Goal: Check status: Check status

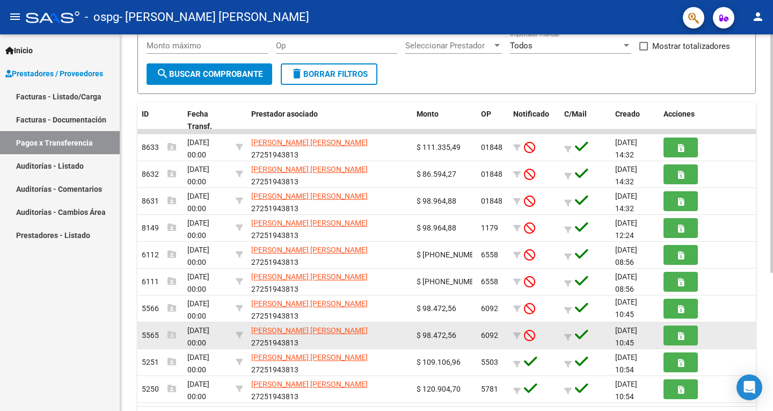
scroll to position [2, 0]
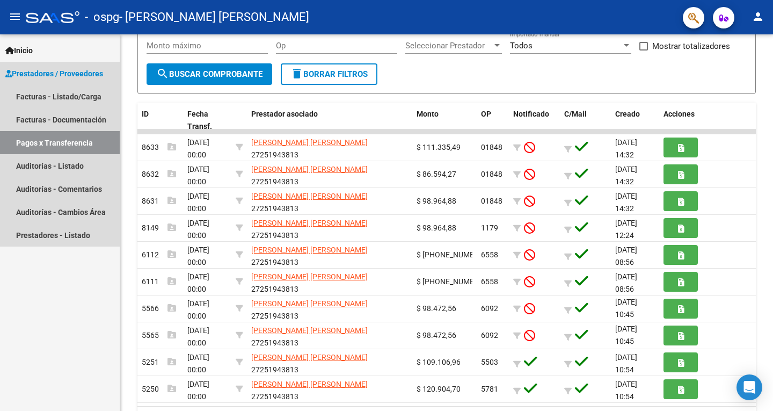
click at [48, 143] on link "Pagos x Transferencia" at bounding box center [60, 142] width 120 height 23
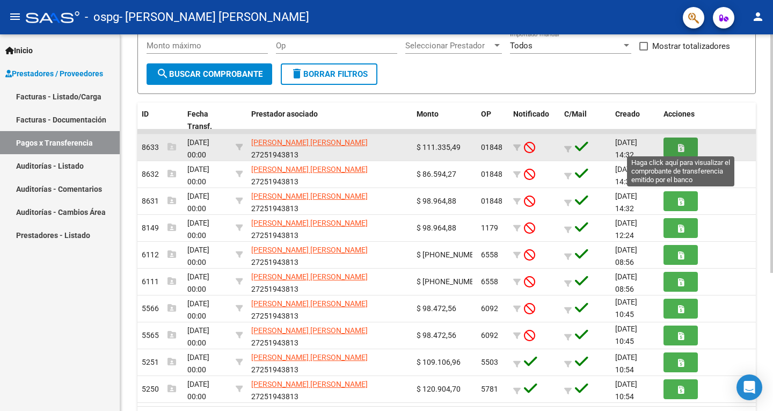
click at [677, 145] on button "button" at bounding box center [680, 147] width 34 height 20
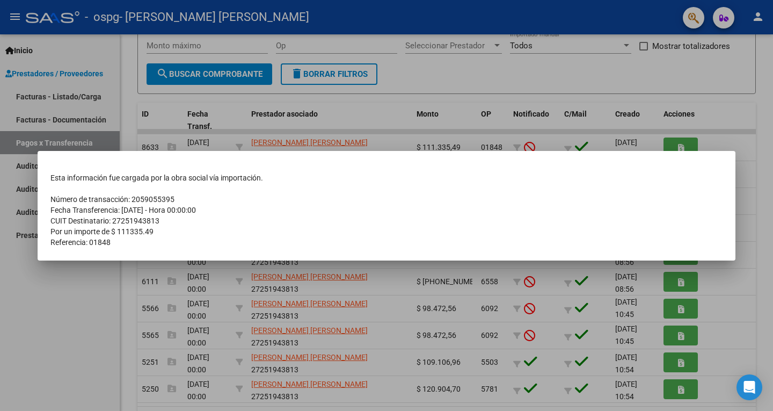
click at [221, 242] on td "Referencia: 01848" at bounding box center [386, 242] width 672 height 11
click at [736, 283] on div at bounding box center [386, 205] width 773 height 411
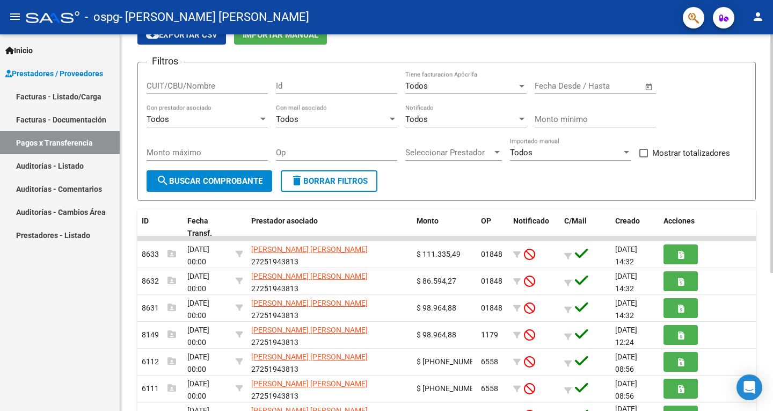
scroll to position [54, 0]
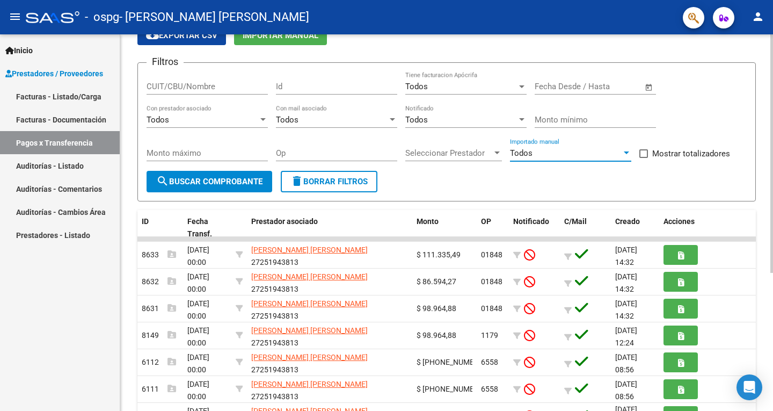
click at [554, 152] on div "Todos" at bounding box center [566, 153] width 112 height 10
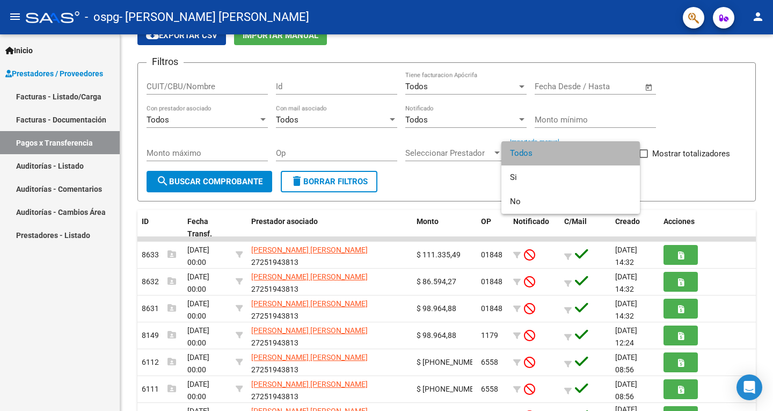
click at [552, 152] on span "Todos" at bounding box center [570, 153] width 121 height 24
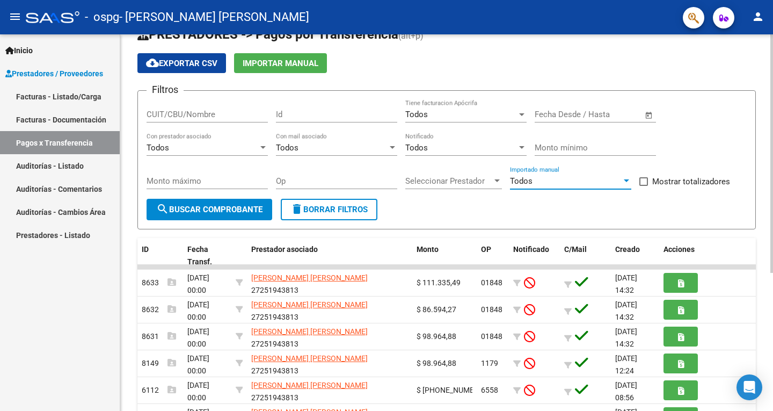
scroll to position [0, 0]
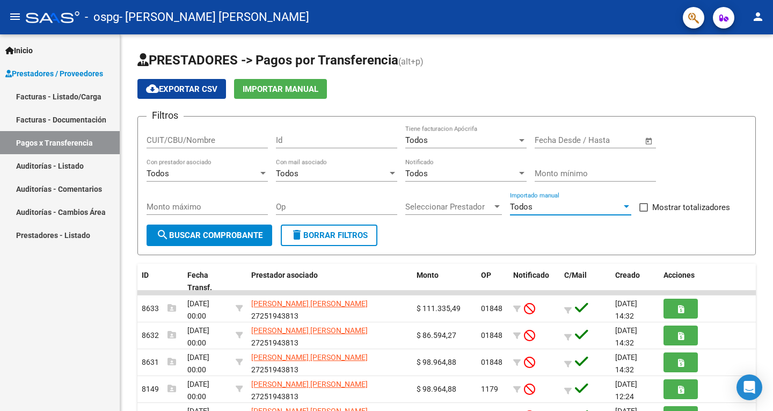
drag, startPoint x: 57, startPoint y: 96, endPoint x: 68, endPoint y: 103, distance: 12.5
click at [57, 96] on link "Facturas - Listado/Carga" at bounding box center [60, 96] width 120 height 23
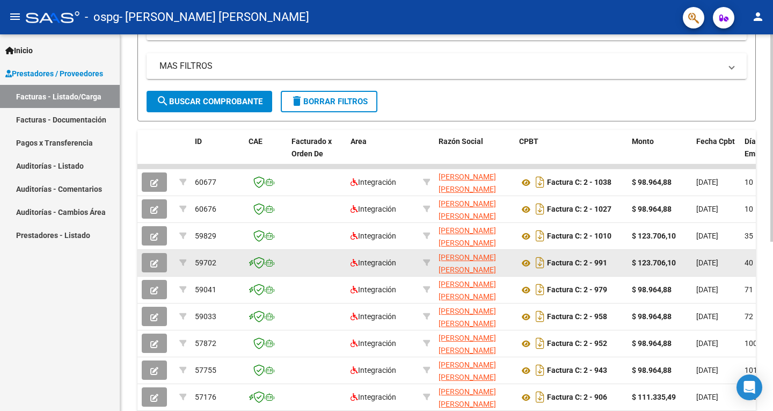
scroll to position [215, 0]
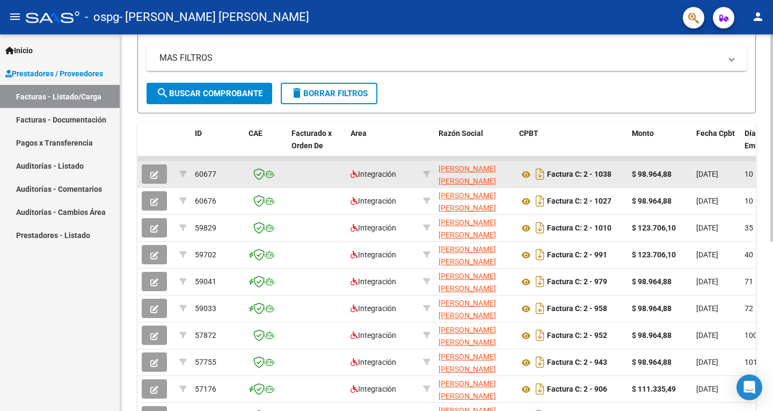
click at [688, 181] on datatable-body-cell "$ 98.964,88" at bounding box center [659, 174] width 64 height 26
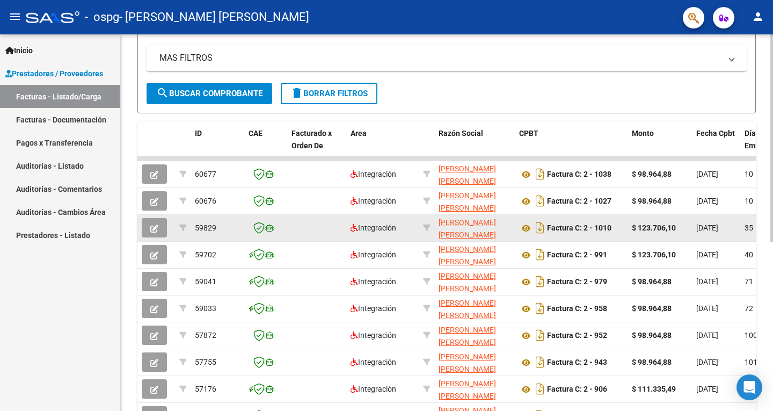
click at [667, 233] on div "$ 123.706,10" at bounding box center [660, 228] width 56 height 12
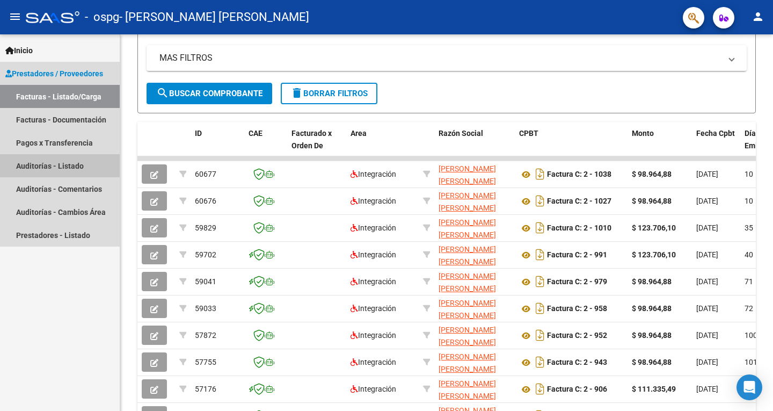
click at [41, 165] on link "Auditorías - Listado" at bounding box center [60, 165] width 120 height 23
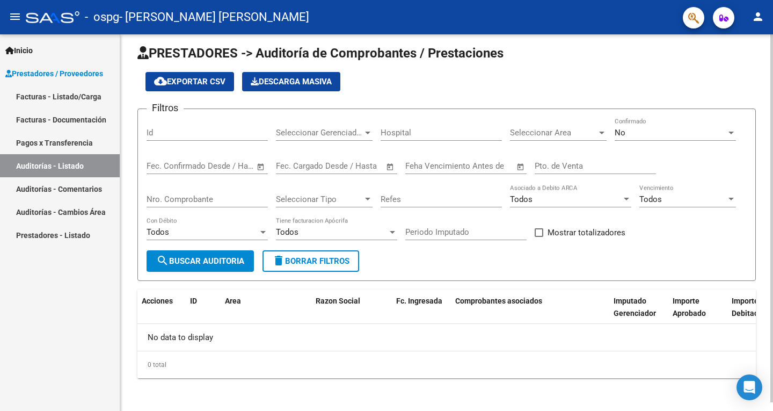
scroll to position [9, 0]
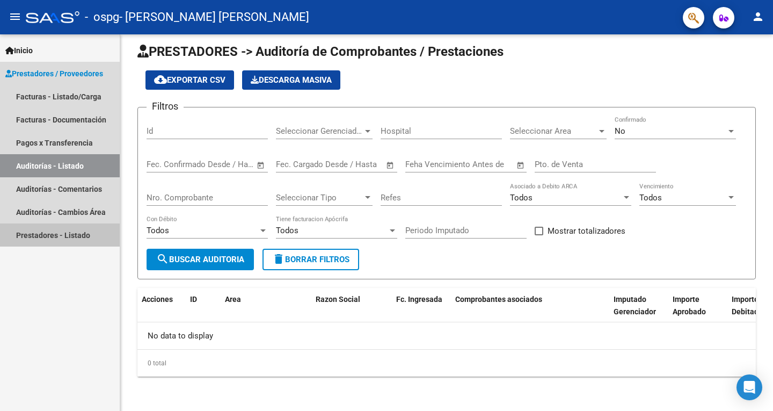
click at [60, 237] on link "Prestadores - Listado" at bounding box center [60, 234] width 120 height 23
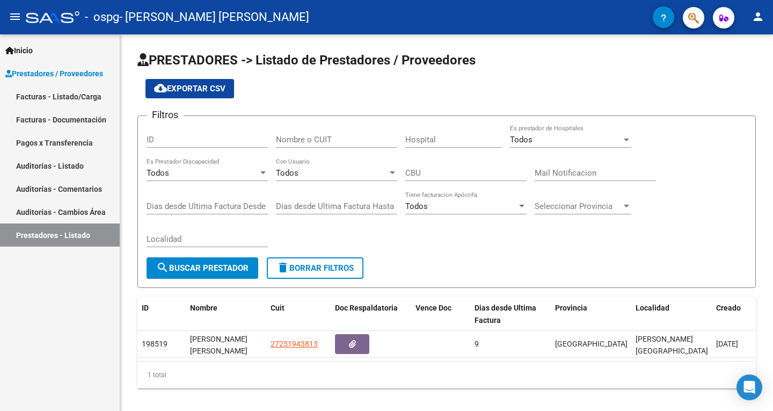
click at [38, 143] on link "Pagos x Transferencia" at bounding box center [60, 142] width 120 height 23
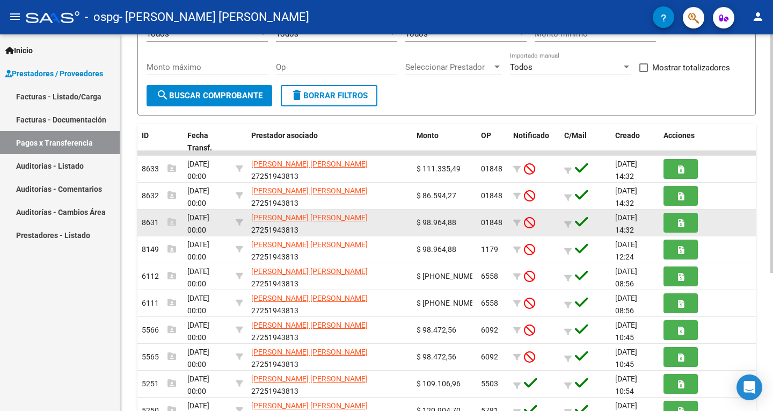
scroll to position [215, 0]
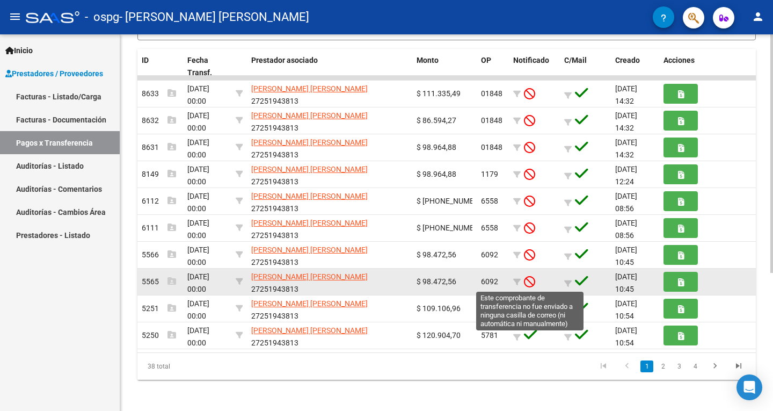
click at [529, 279] on icon at bounding box center [529, 281] width 11 height 12
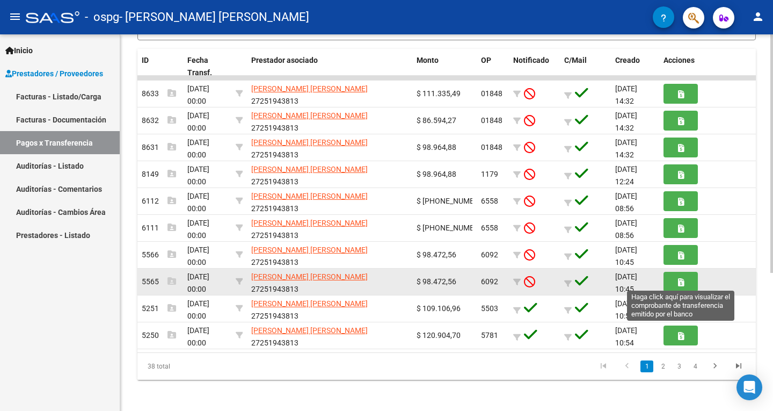
click at [674, 280] on button "button" at bounding box center [680, 282] width 34 height 20
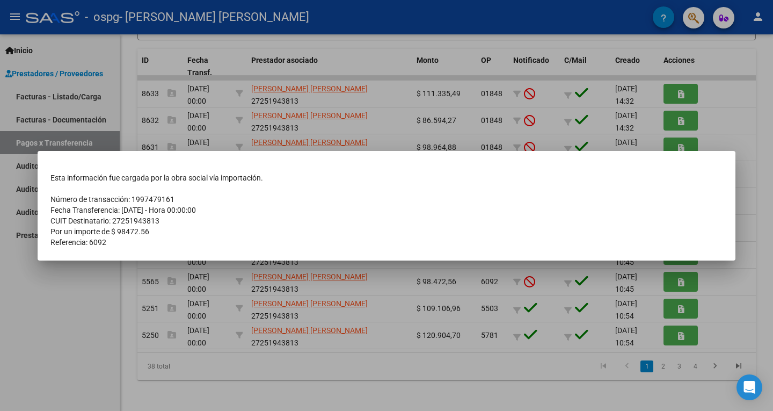
drag, startPoint x: 720, startPoint y: 287, endPoint x: 716, endPoint y: 274, distance: 13.6
click at [720, 286] on div at bounding box center [386, 205] width 773 height 411
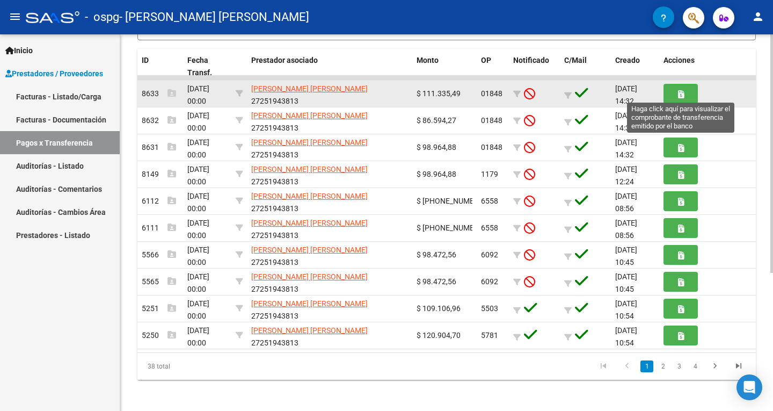
click at [672, 89] on button "button" at bounding box center [680, 94] width 34 height 20
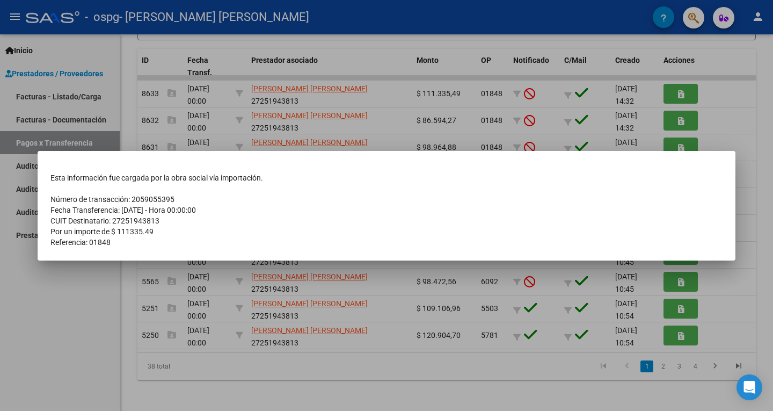
click at [674, 93] on div at bounding box center [386, 205] width 773 height 411
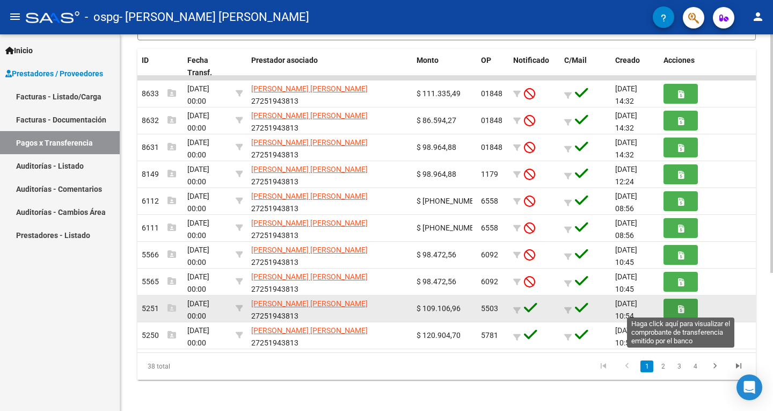
click at [679, 305] on icon "button" at bounding box center [681, 309] width 6 height 8
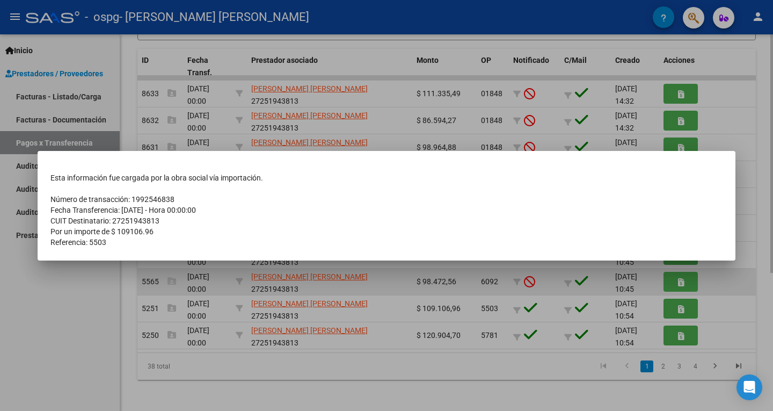
drag, startPoint x: 731, startPoint y: 295, endPoint x: 705, endPoint y: 284, distance: 28.2
click at [731, 294] on div at bounding box center [386, 205] width 773 height 411
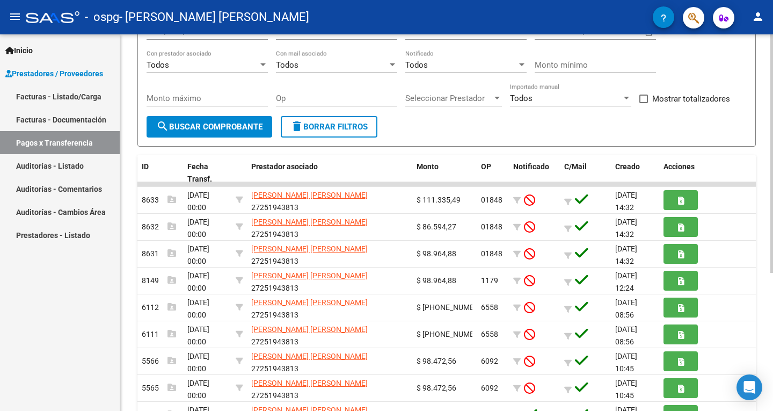
scroll to position [107, 0]
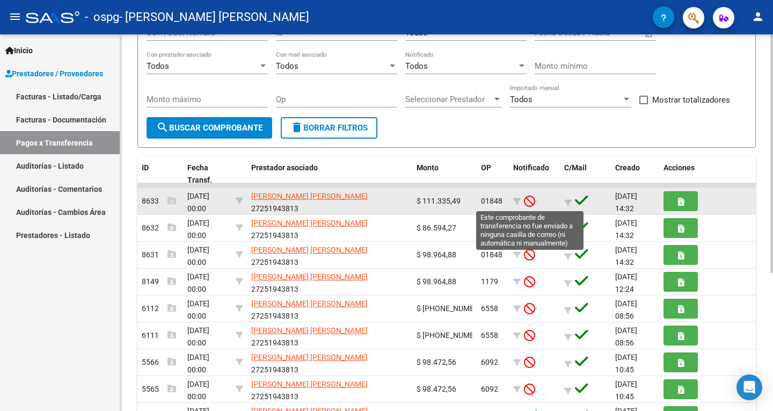
click at [530, 201] on icon at bounding box center [529, 201] width 11 height 12
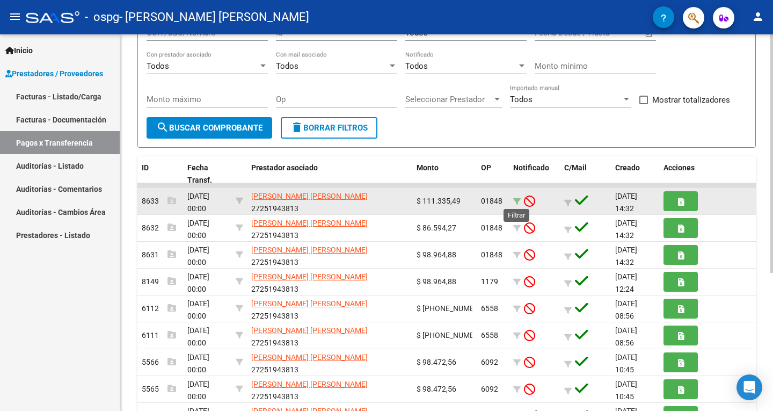
click at [518, 201] on icon at bounding box center [517, 202] width 8 height 8
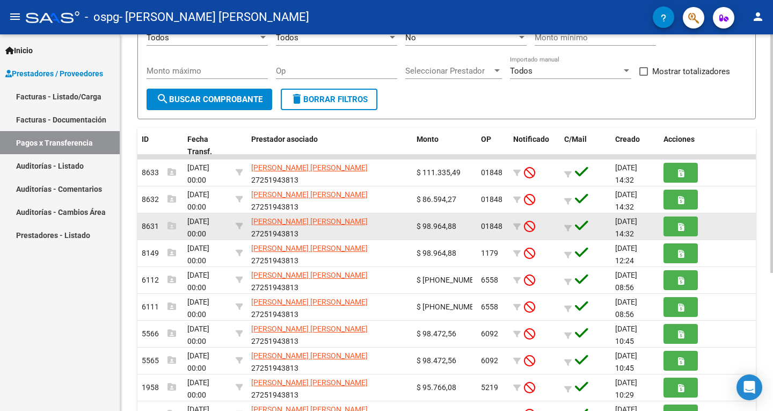
scroll to position [161, 0]
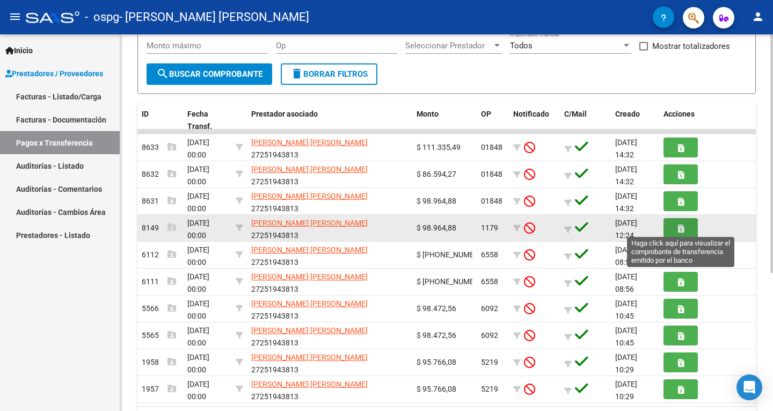
click at [678, 233] on button "button" at bounding box center [680, 228] width 34 height 20
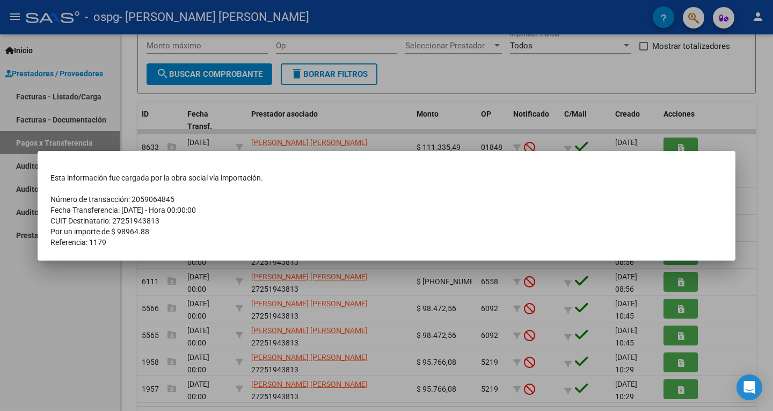
click at [230, 234] on td "Por un importe de $ 98964.88" at bounding box center [386, 231] width 672 height 11
drag, startPoint x: 416, startPoint y: 228, endPoint x: 423, endPoint y: 227, distance: 7.0
click at [419, 227] on td "Por un importe de $ 98964.88" at bounding box center [386, 231] width 672 height 11
click at [718, 297] on div at bounding box center [386, 205] width 773 height 411
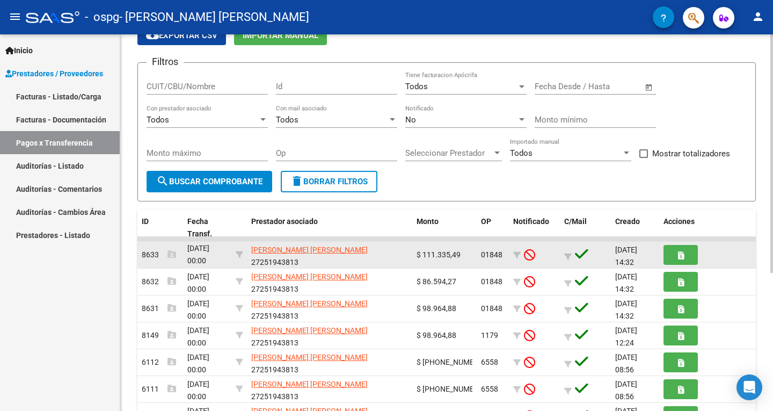
scroll to position [1, 0]
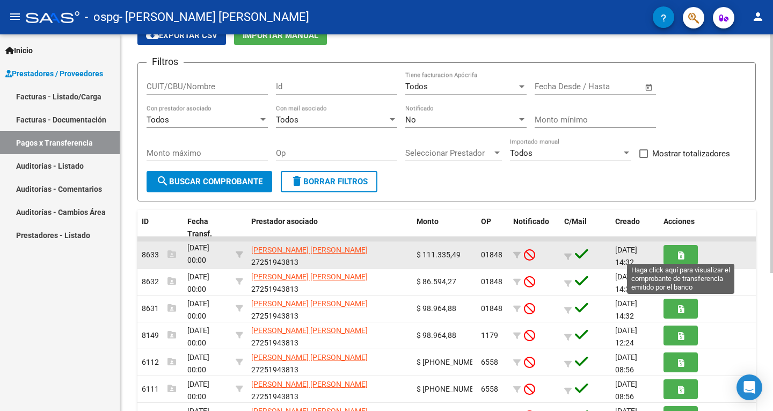
click at [674, 255] on button "button" at bounding box center [680, 255] width 34 height 20
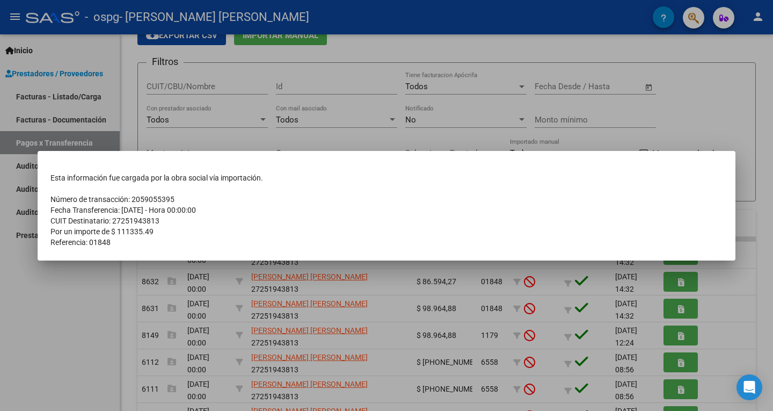
click at [296, 226] on td "Por un importe de $ 111335.49" at bounding box center [386, 231] width 672 height 11
click at [739, 126] on div at bounding box center [386, 205] width 773 height 411
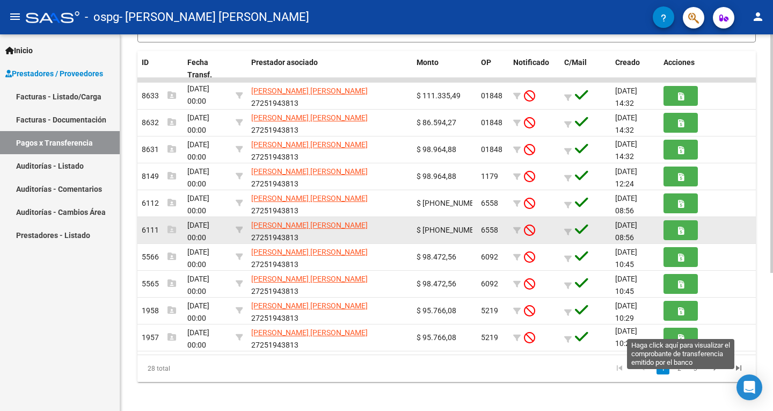
scroll to position [218, 0]
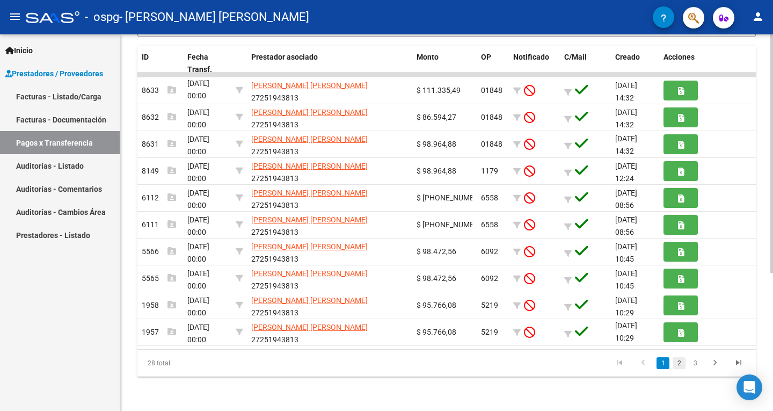
click at [678, 363] on link "2" at bounding box center [679, 363] width 13 height 12
click at [694, 363] on link "3" at bounding box center [695, 363] width 13 height 12
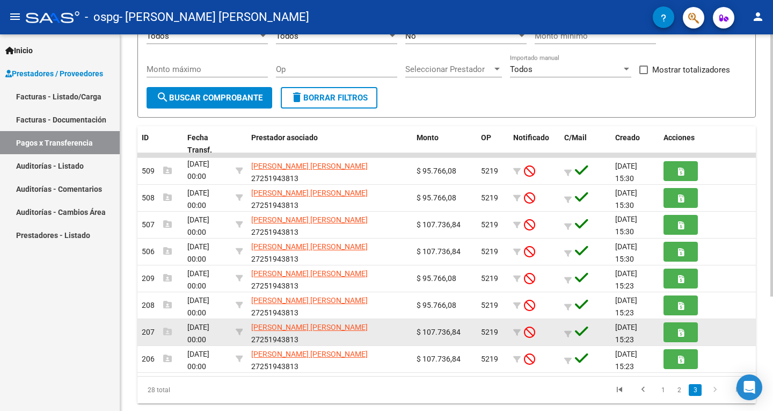
scroll to position [164, 0]
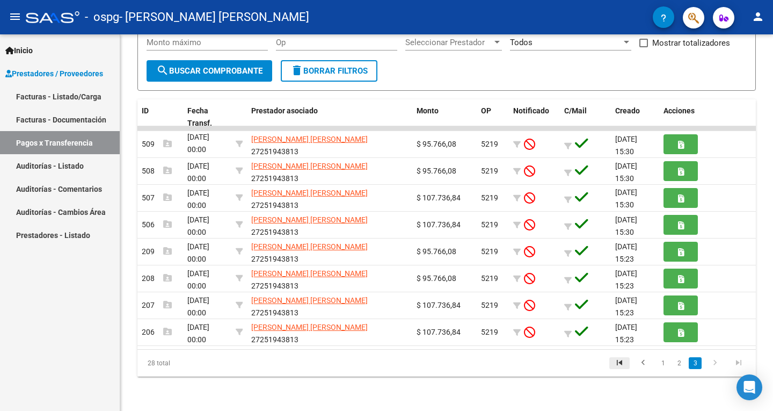
click at [619, 364] on icon "go to first page" at bounding box center [619, 363] width 14 height 13
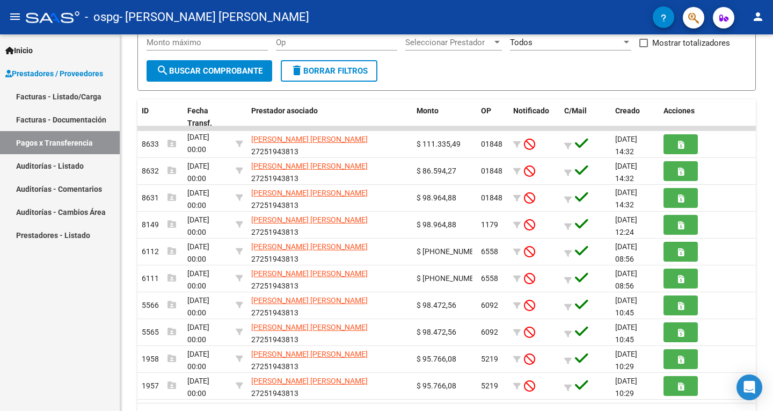
click at [38, 93] on link "Facturas - Listado/Carga" at bounding box center [60, 96] width 120 height 23
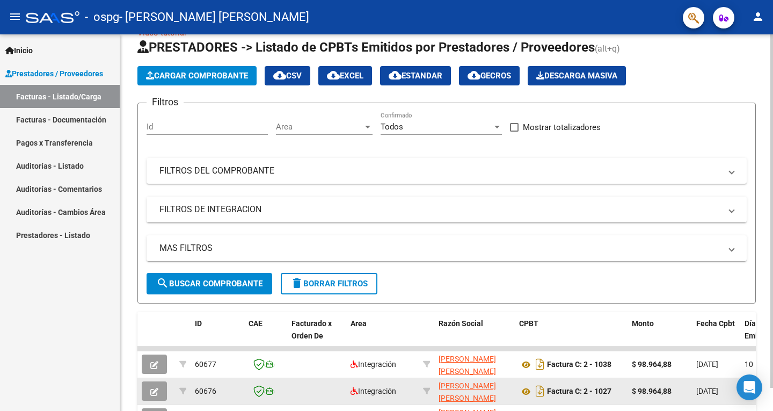
scroll to position [164, 0]
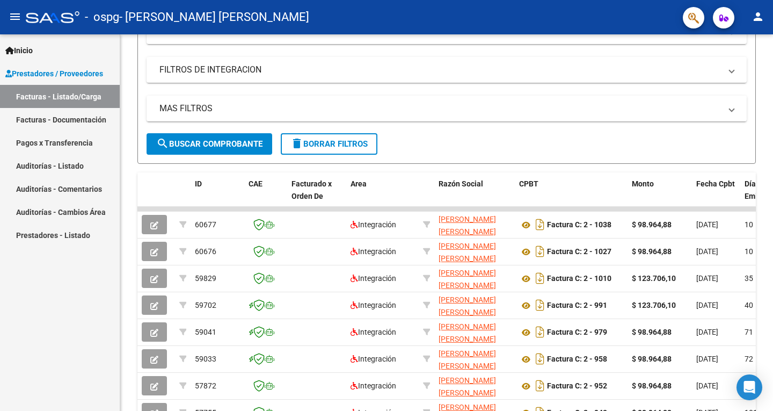
click at [45, 143] on link "Pagos x Transferencia" at bounding box center [60, 142] width 120 height 23
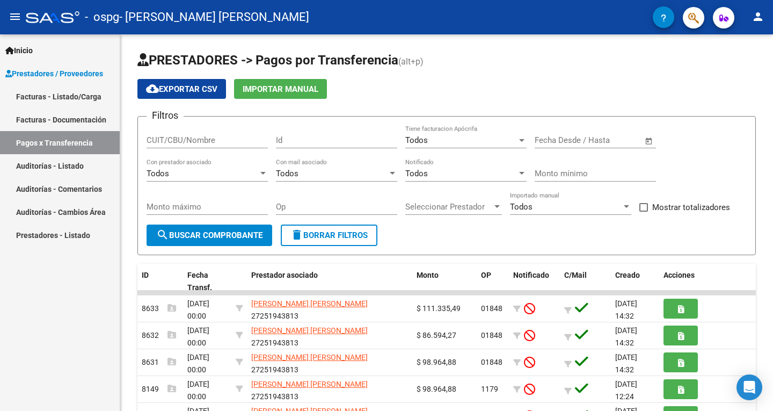
click at [54, 97] on link "Facturas - Listado/Carga" at bounding box center [60, 96] width 120 height 23
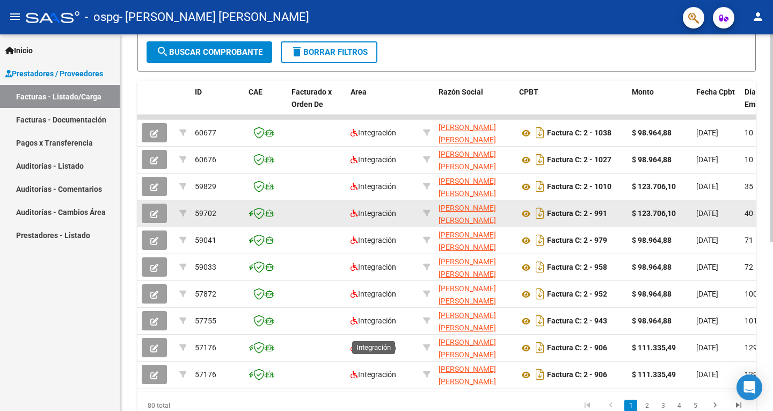
scroll to position [268, 0]
